Goal: Transaction & Acquisition: Obtain resource

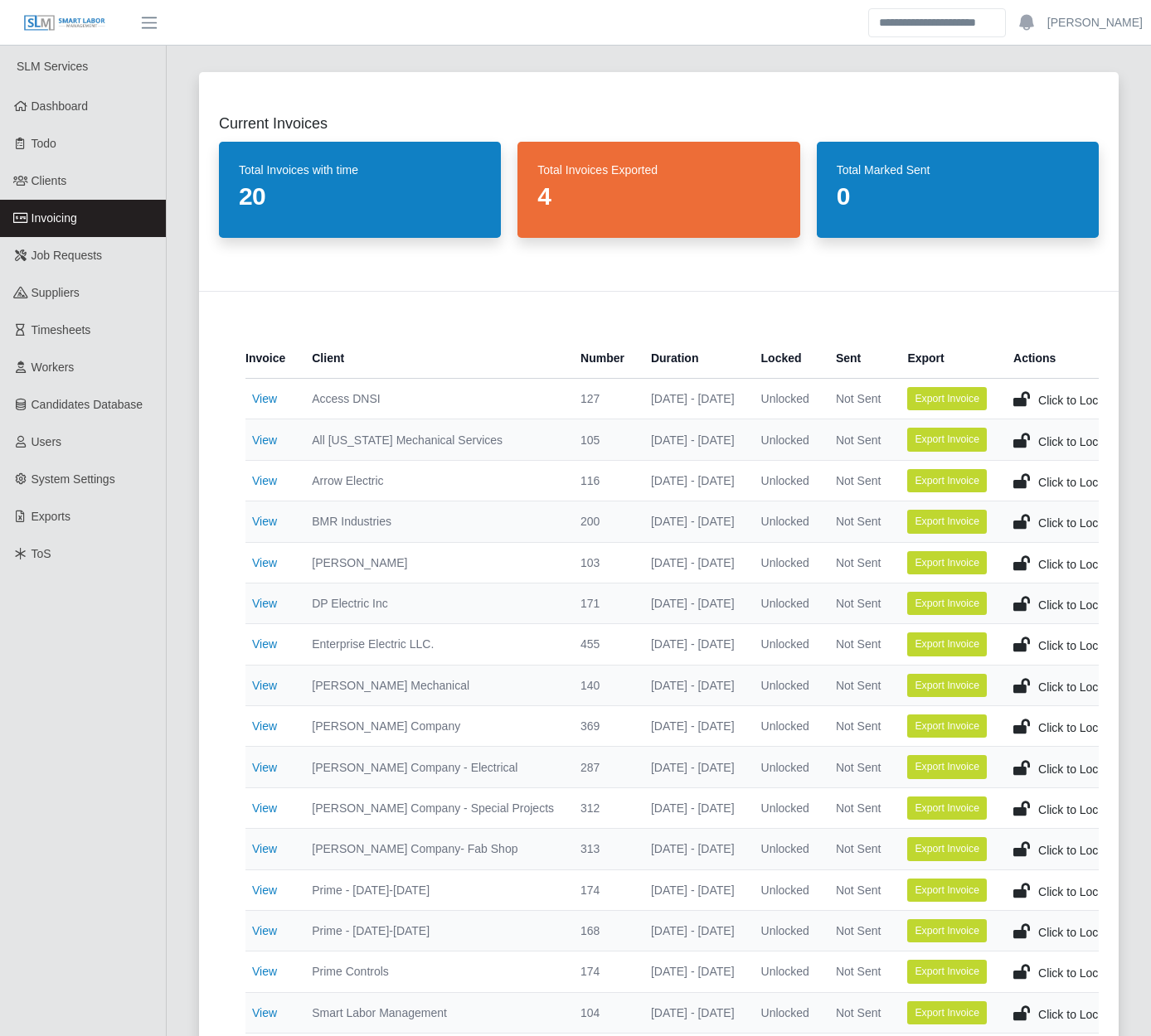
scroll to position [1005, 0]
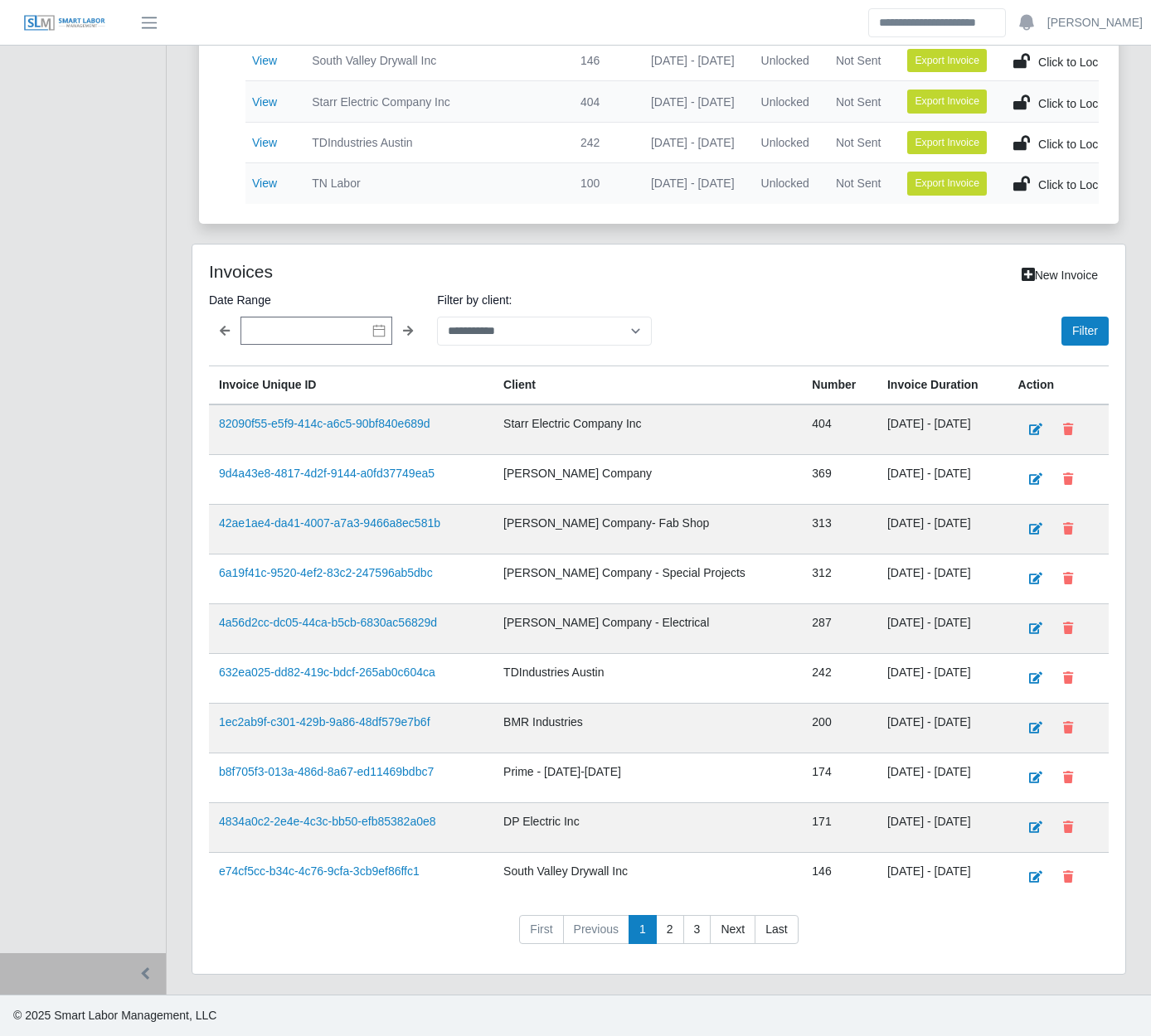
click at [181, 687] on div "**********" at bounding box center [658, 619] width 959 height 752
click at [174, 569] on div "Current Invoices Total Invoices with time 20 Total Invoices Exported 4 Total Ma…" at bounding box center [658, 27] width 984 height 1936
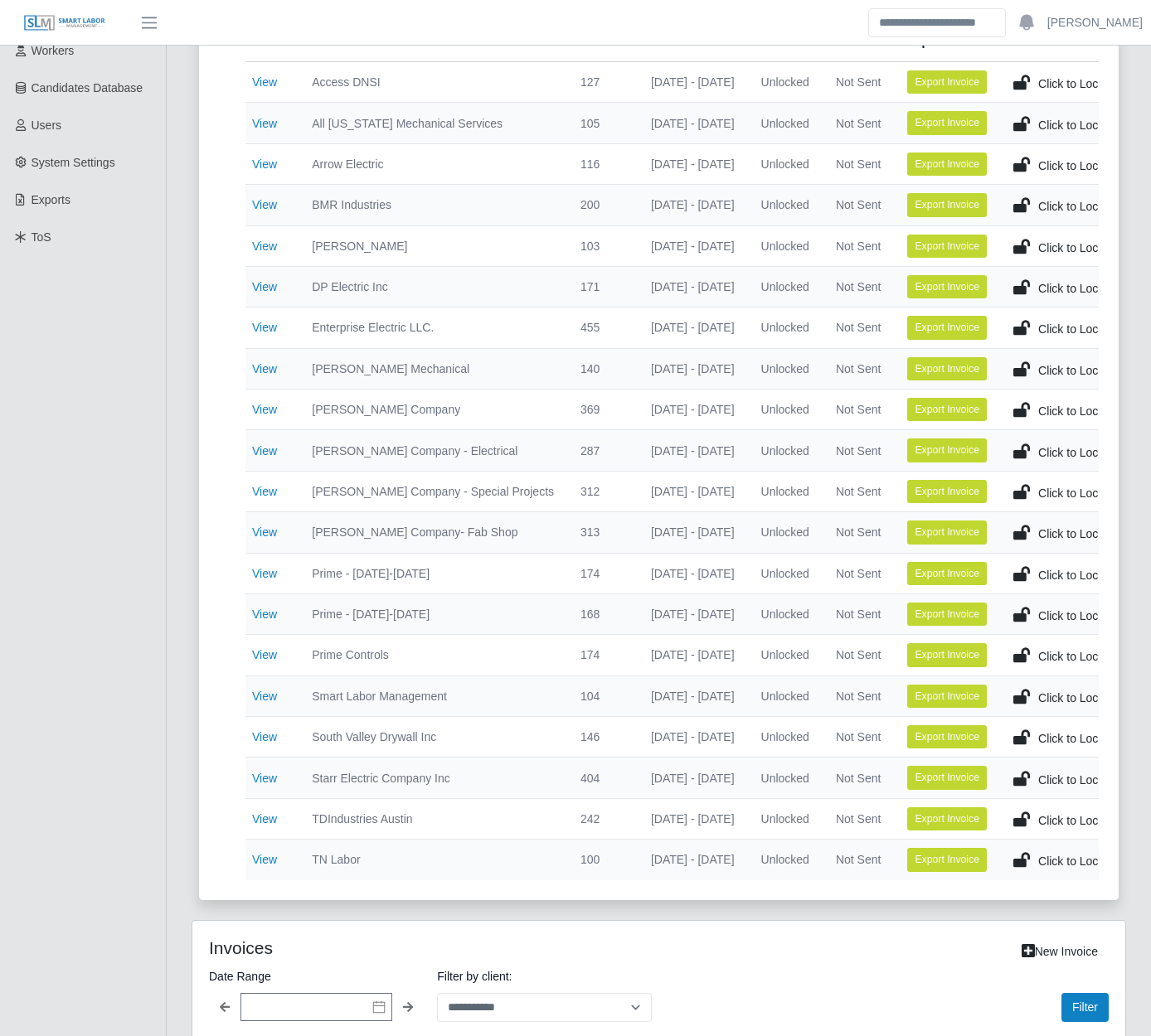
scroll to position [0, 0]
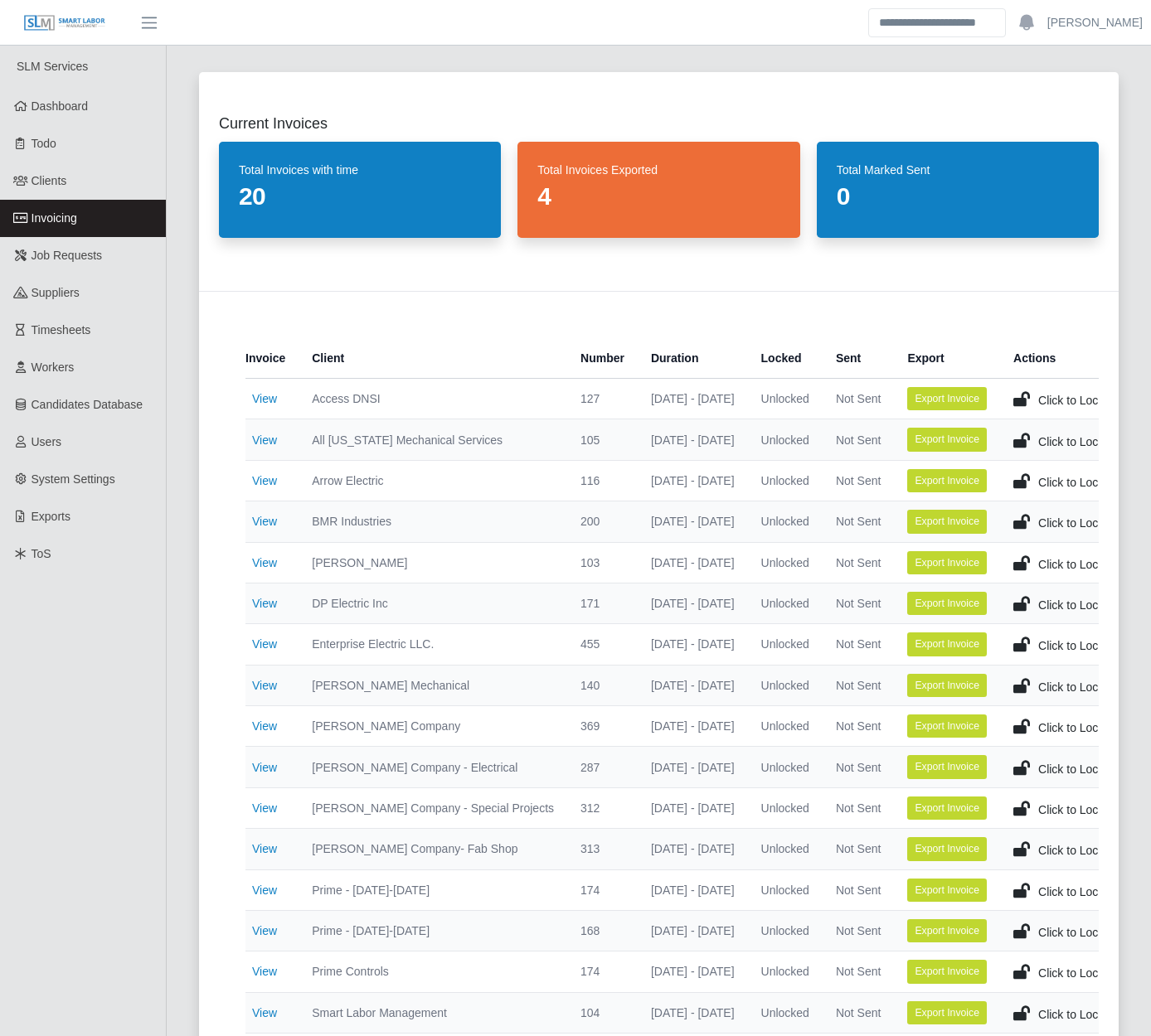
click at [181, 599] on div "Current Invoices Total Invoices with time 20 Total Invoices Exported 4 Total Ma…" at bounding box center [658, 645] width 959 height 1185
click at [66, 221] on span "Invoicing" at bounding box center [55, 219] width 46 height 13
click at [265, 847] on link "View" at bounding box center [265, 849] width 25 height 13
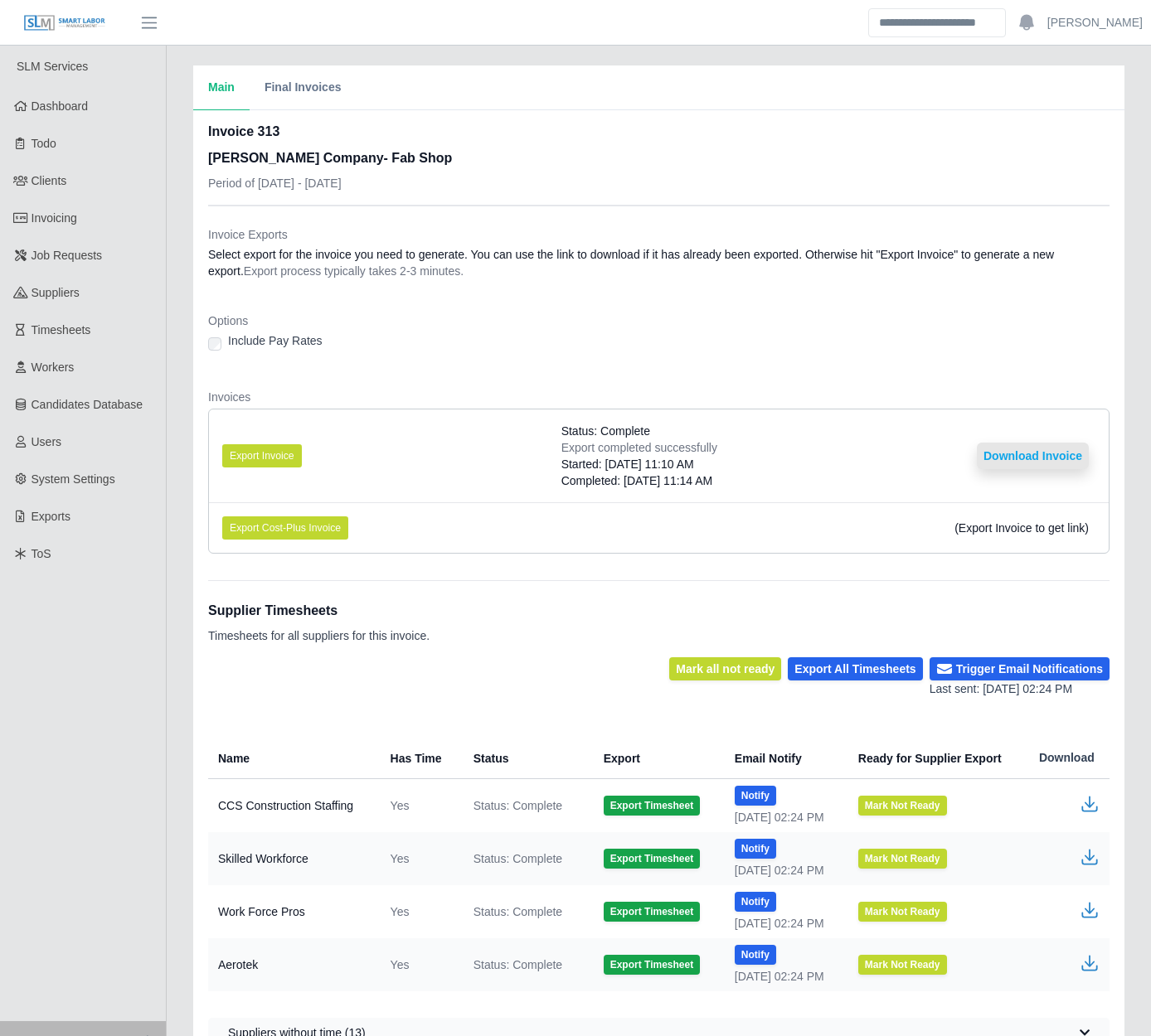
click at [993, 453] on button "Download Invoice" at bounding box center [1032, 456] width 112 height 27
click at [120, 209] on link "Invoicing" at bounding box center [82, 218] width 166 height 37
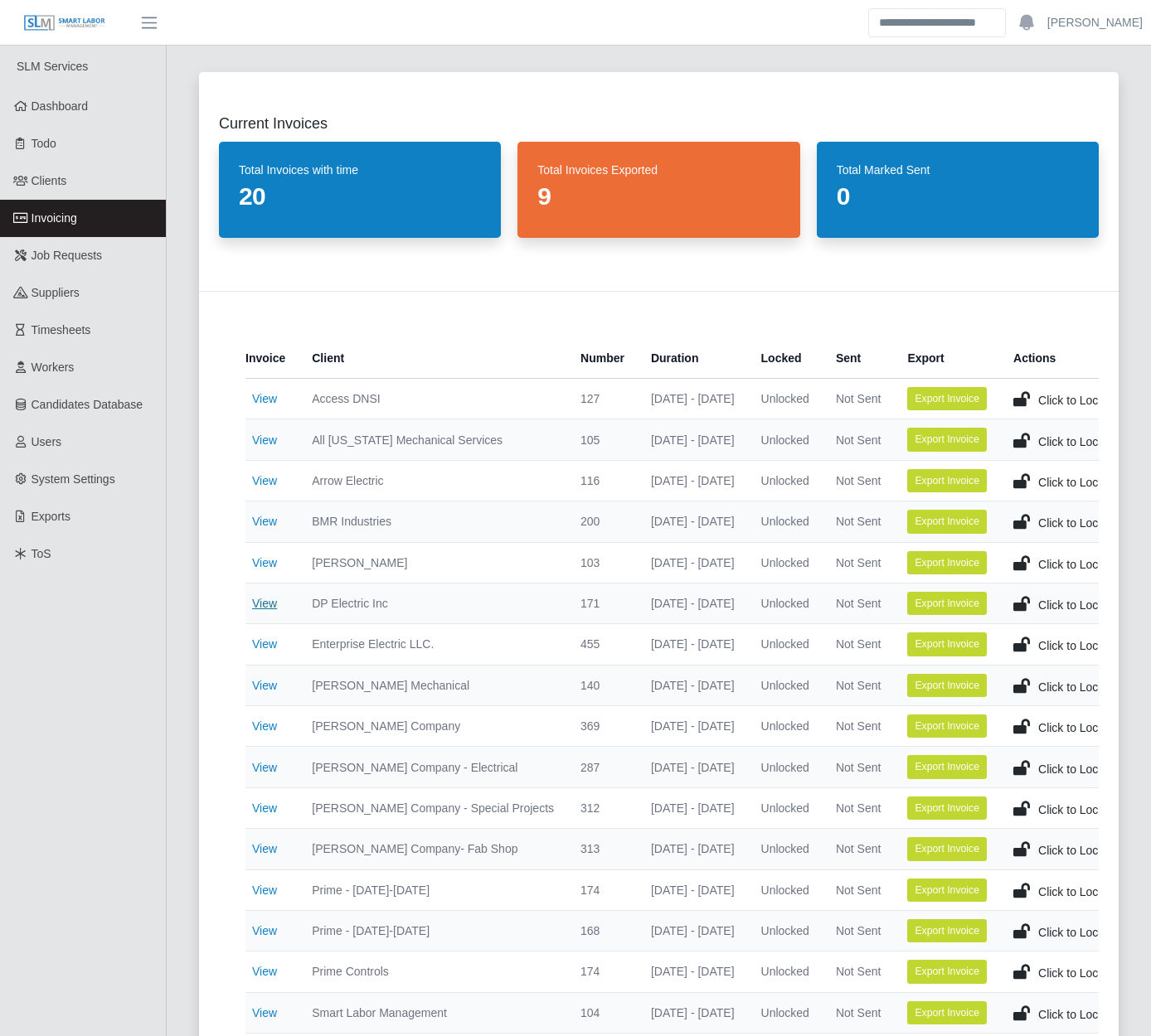
click at [265, 603] on link "View" at bounding box center [265, 604] width 25 height 13
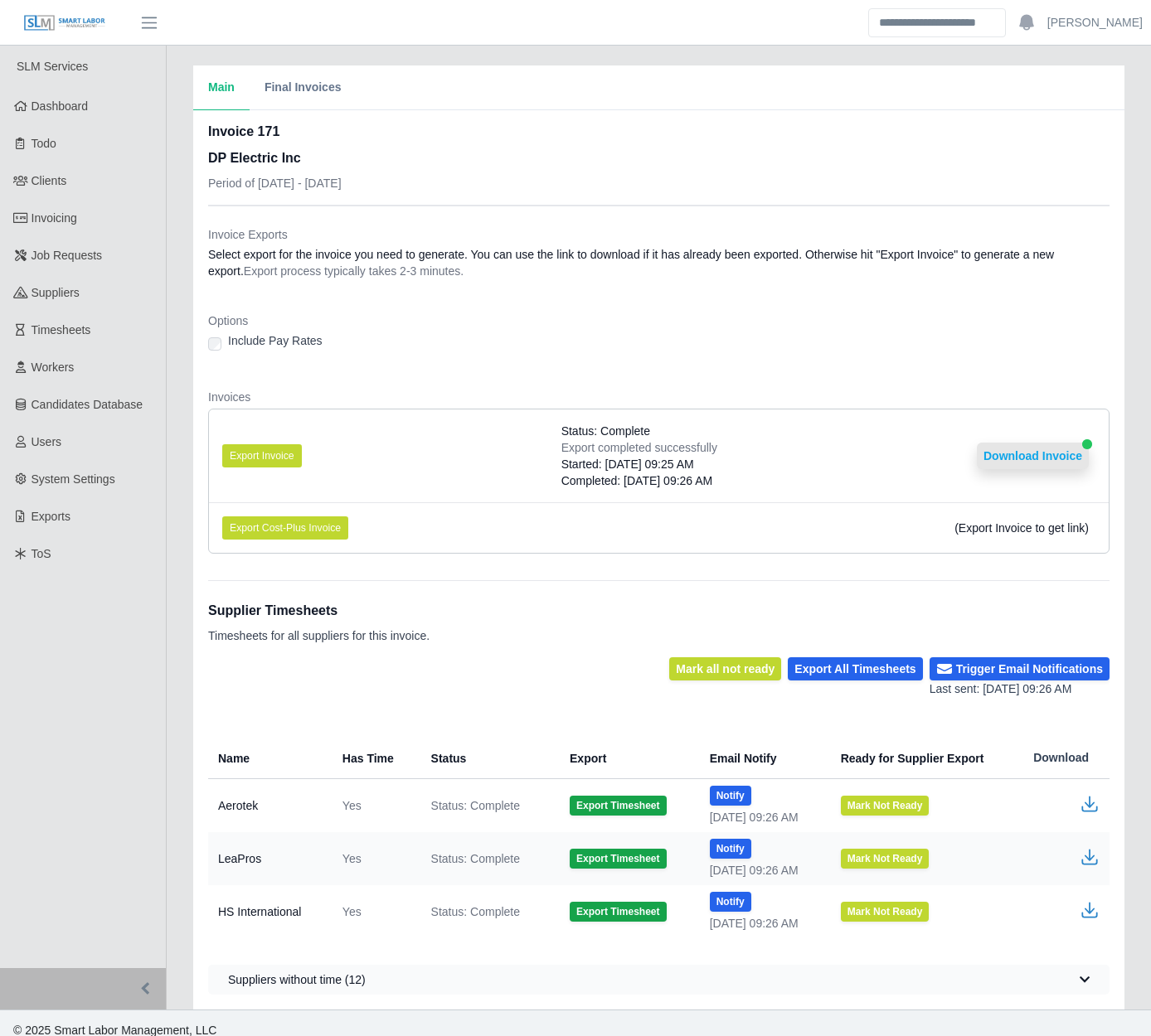
click at [1030, 450] on button "Download Invoice" at bounding box center [1032, 456] width 112 height 27
